Goal: Task Accomplishment & Management: Understand process/instructions

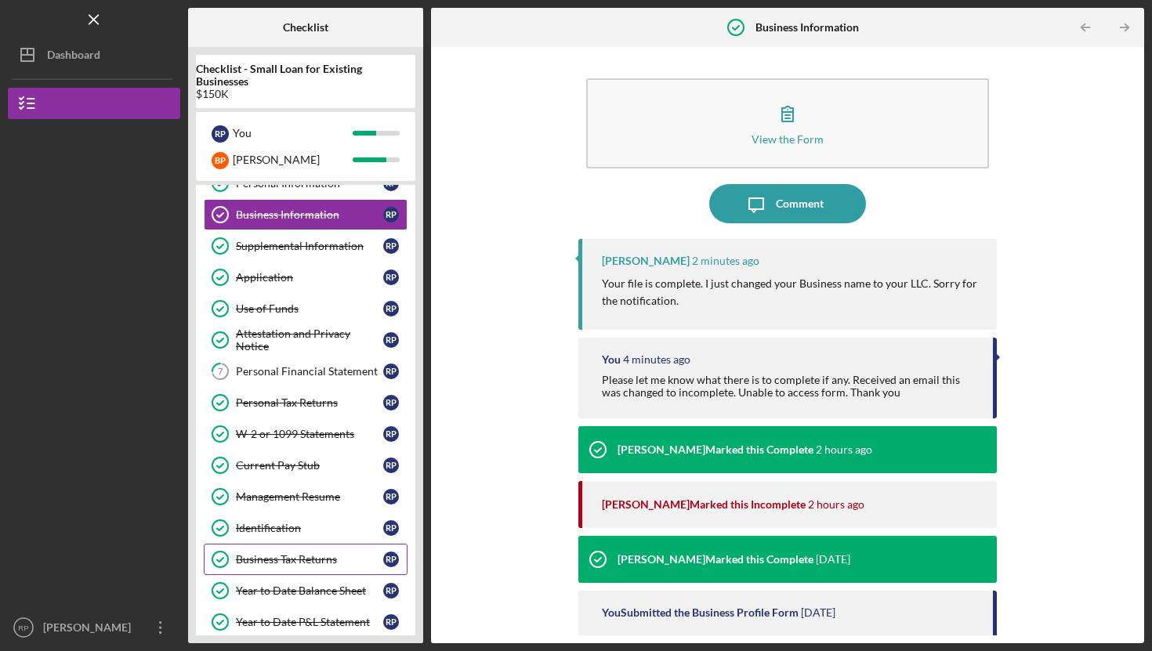
scroll to position [47, 0]
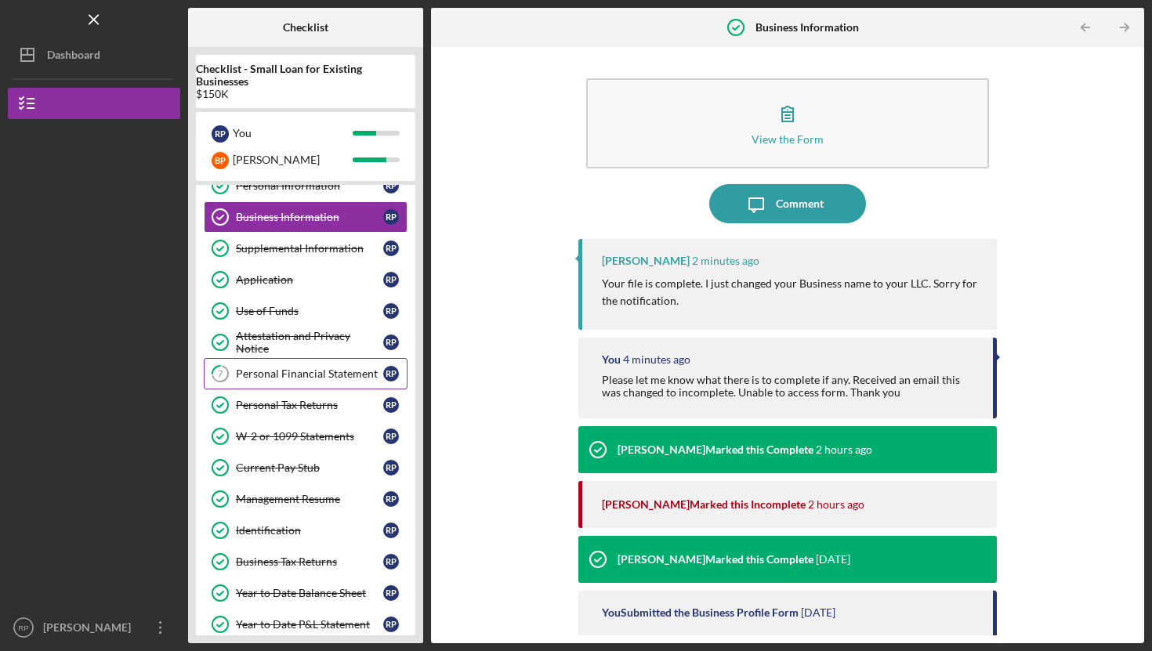
click at [305, 378] on div "Personal Financial Statement" at bounding box center [309, 374] width 147 height 13
